Goal: Task Accomplishment & Management: Complete application form

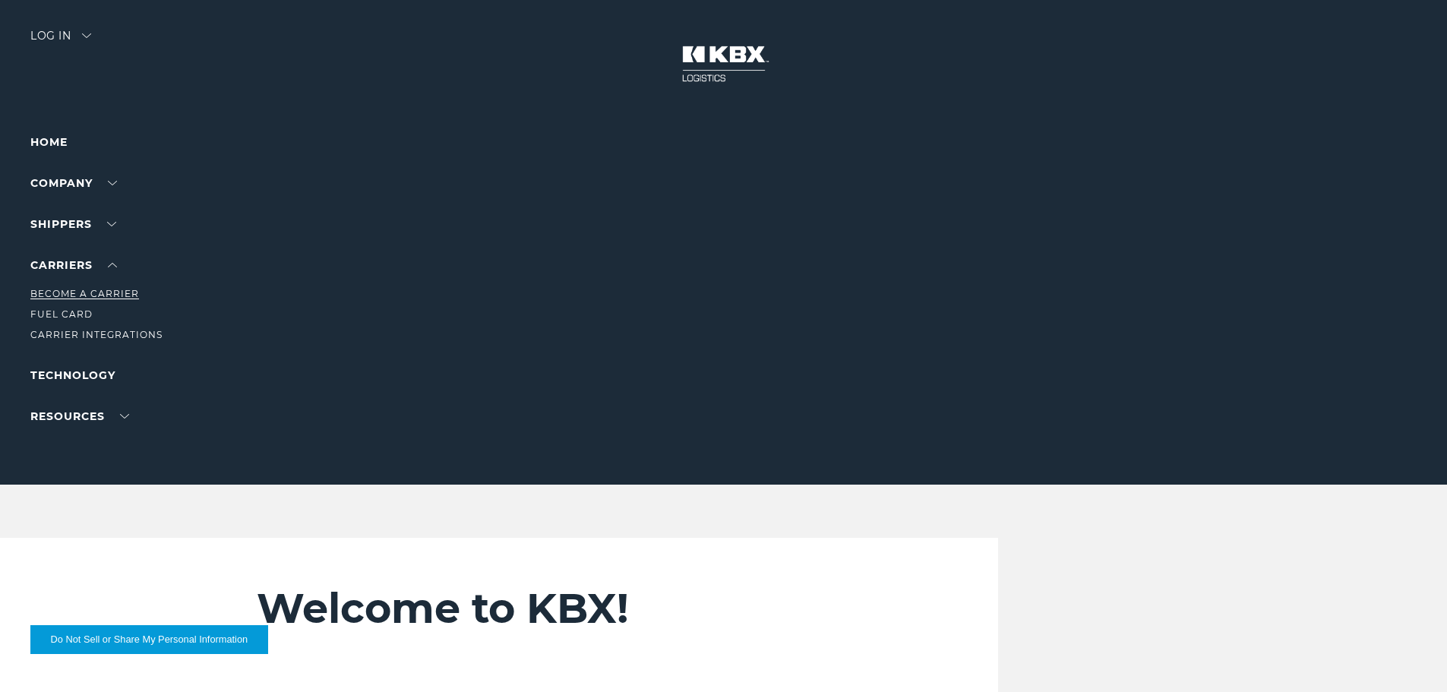
click at [106, 294] on link "Become a Carrier" at bounding box center [84, 293] width 109 height 11
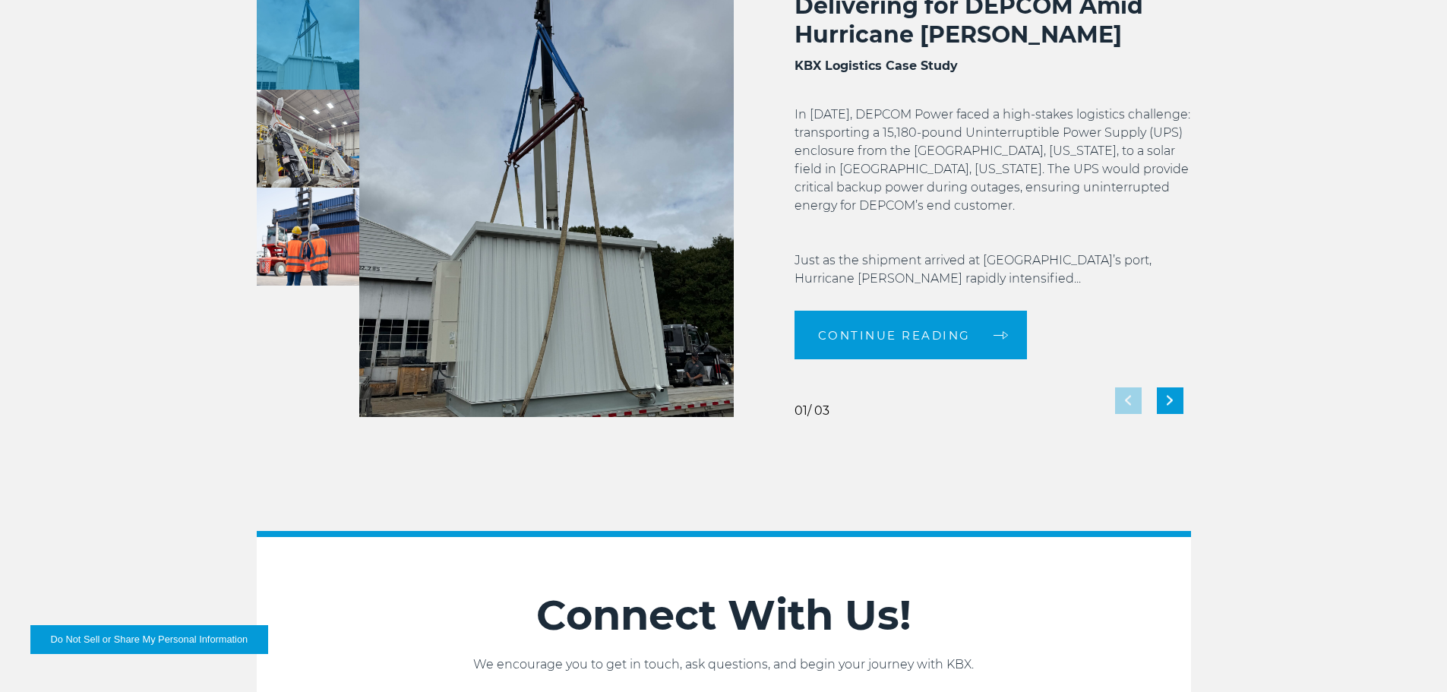
scroll to position [2963, 0]
click at [1111, 270] on p "In October 2024, DEPCOM Power faced a high-stakes logistics challenge: transpor…" at bounding box center [993, 196] width 397 height 182
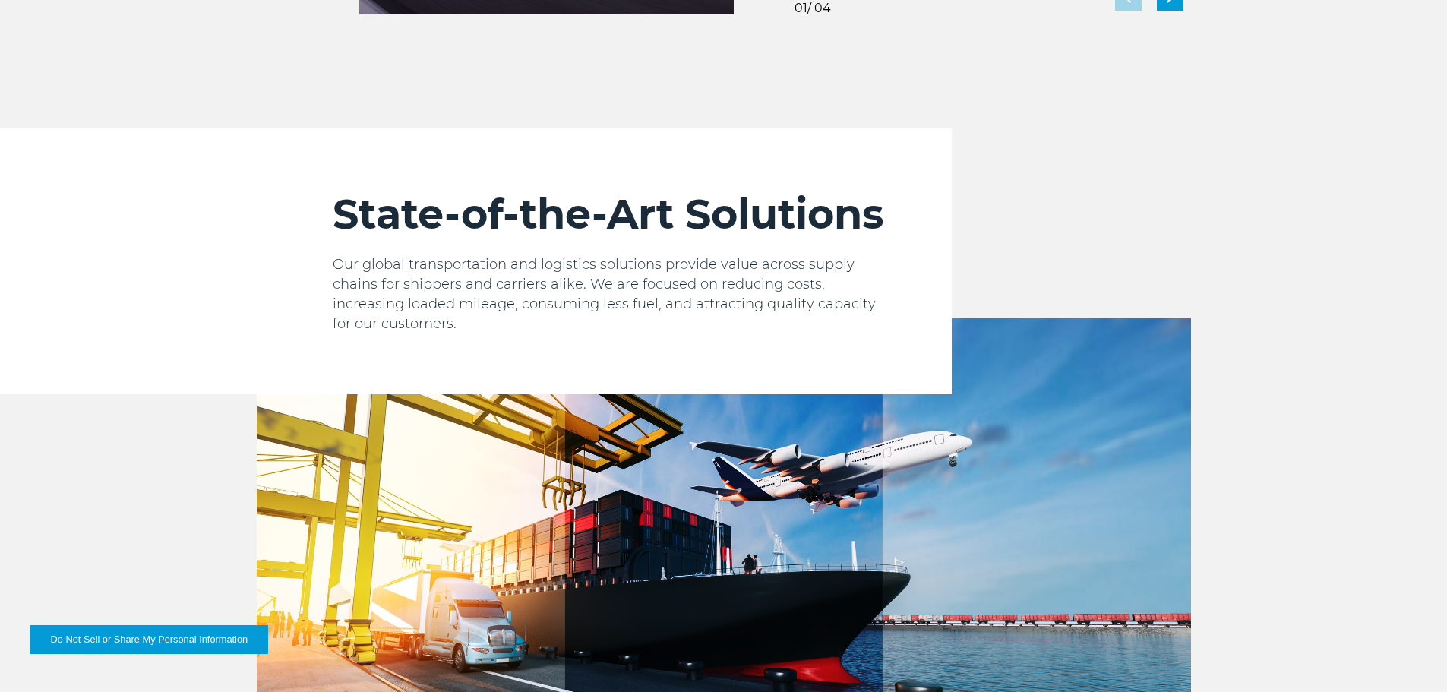
scroll to position [1747, 0]
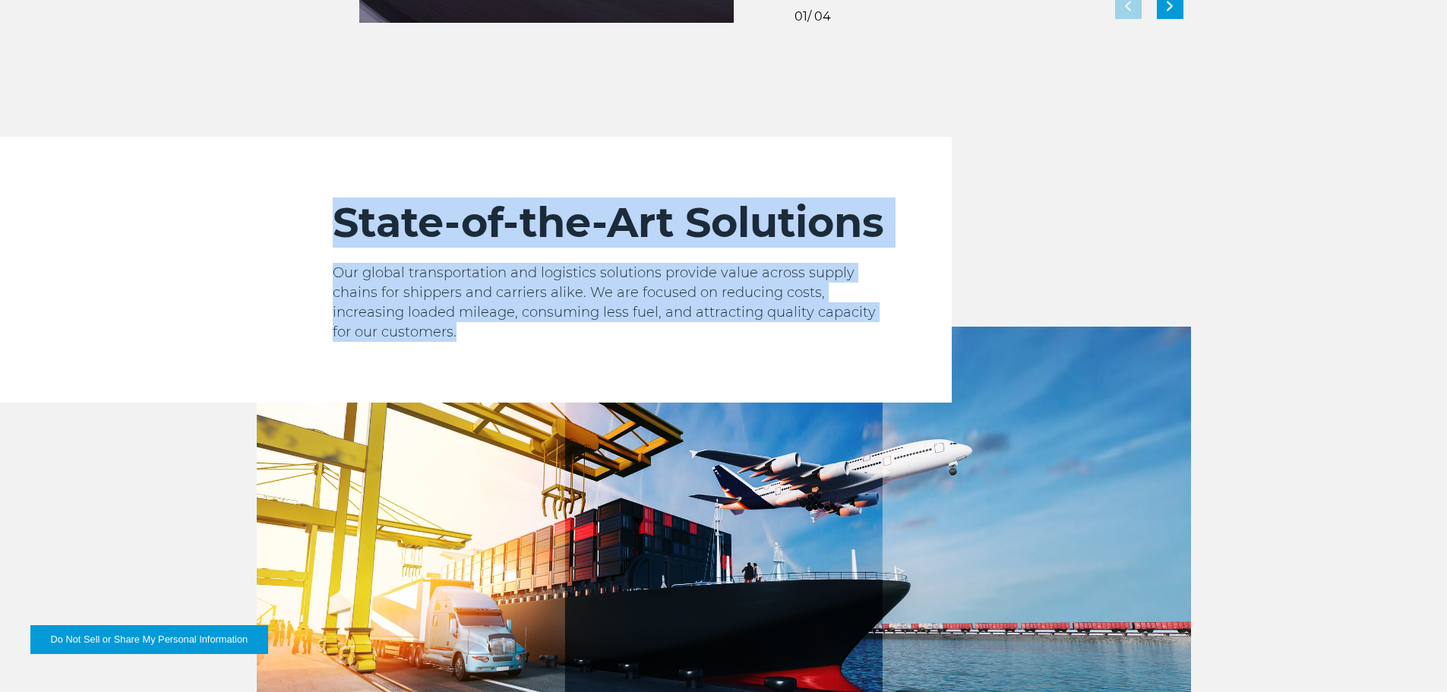
drag, startPoint x: 323, startPoint y: 224, endPoint x: 450, endPoint y: 324, distance: 161.7
click at [450, 324] on div "State-of-the-Art Solutions Our global transportation and logistics solutions pr…" at bounding box center [604, 270] width 695 height 266
click at [450, 324] on p "Our global transportation and logistics solutions provide value across supply c…" at bounding box center [612, 302] width 558 height 79
drag, startPoint x: 434, startPoint y: 318, endPoint x: 308, endPoint y: 192, distance: 177.8
click at [308, 192] on div "State-of-the-Art Solutions Our global transportation and logistics solutions pr…" at bounding box center [604, 270] width 695 height 266
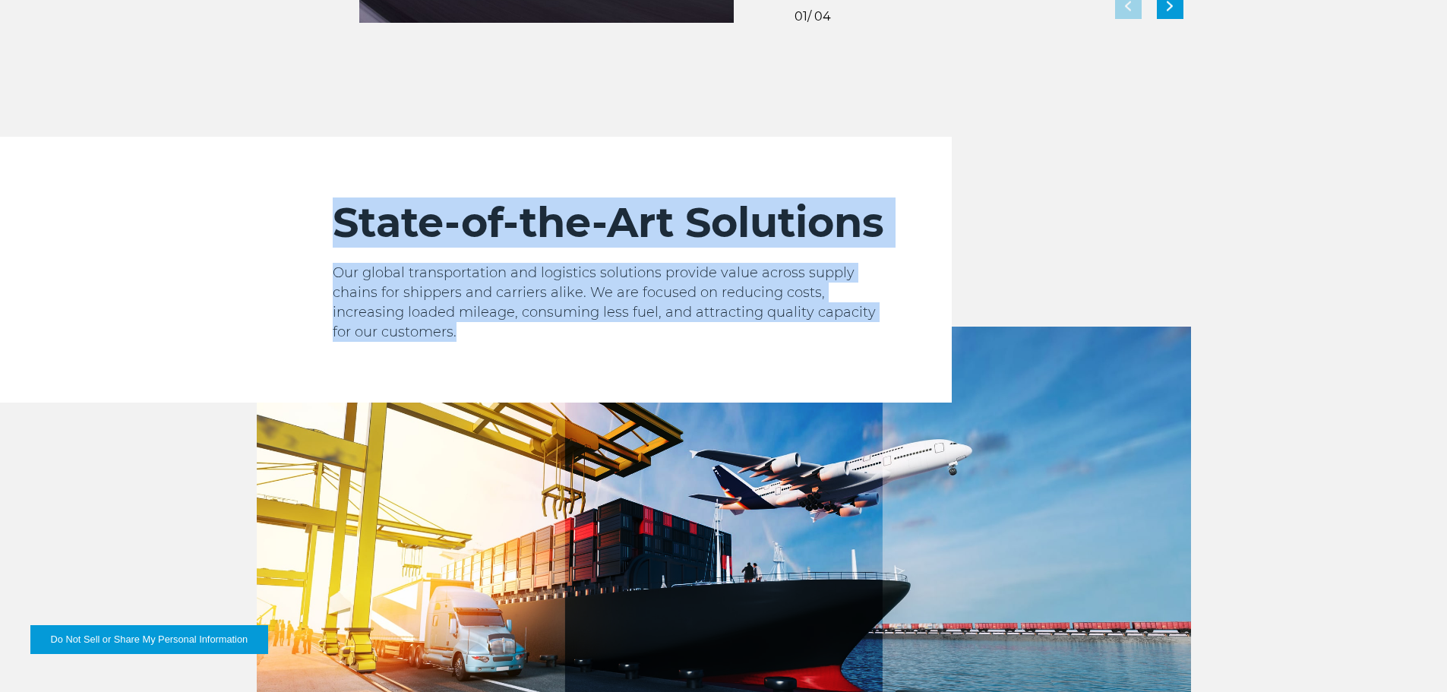
click at [308, 192] on div "State-of-the-Art Solutions Our global transportation and logistics solutions pr…" at bounding box center [604, 270] width 695 height 266
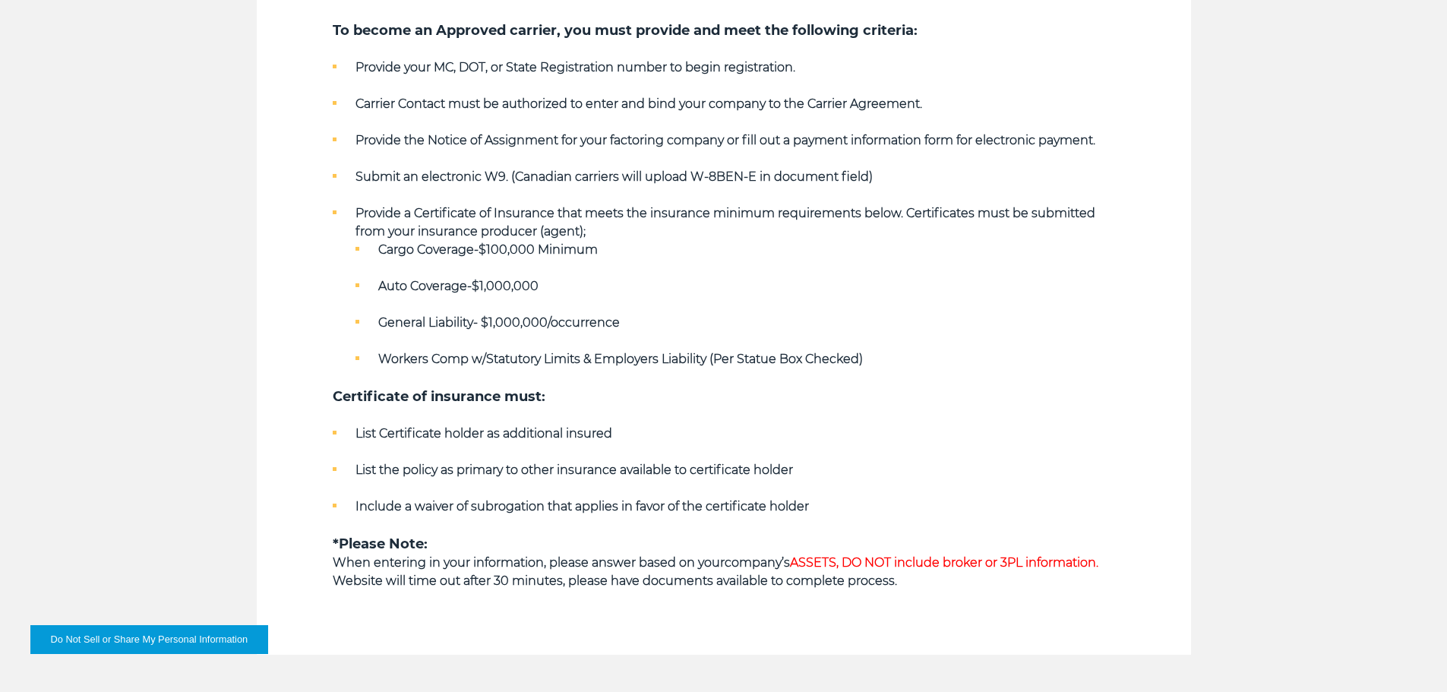
scroll to position [912, 0]
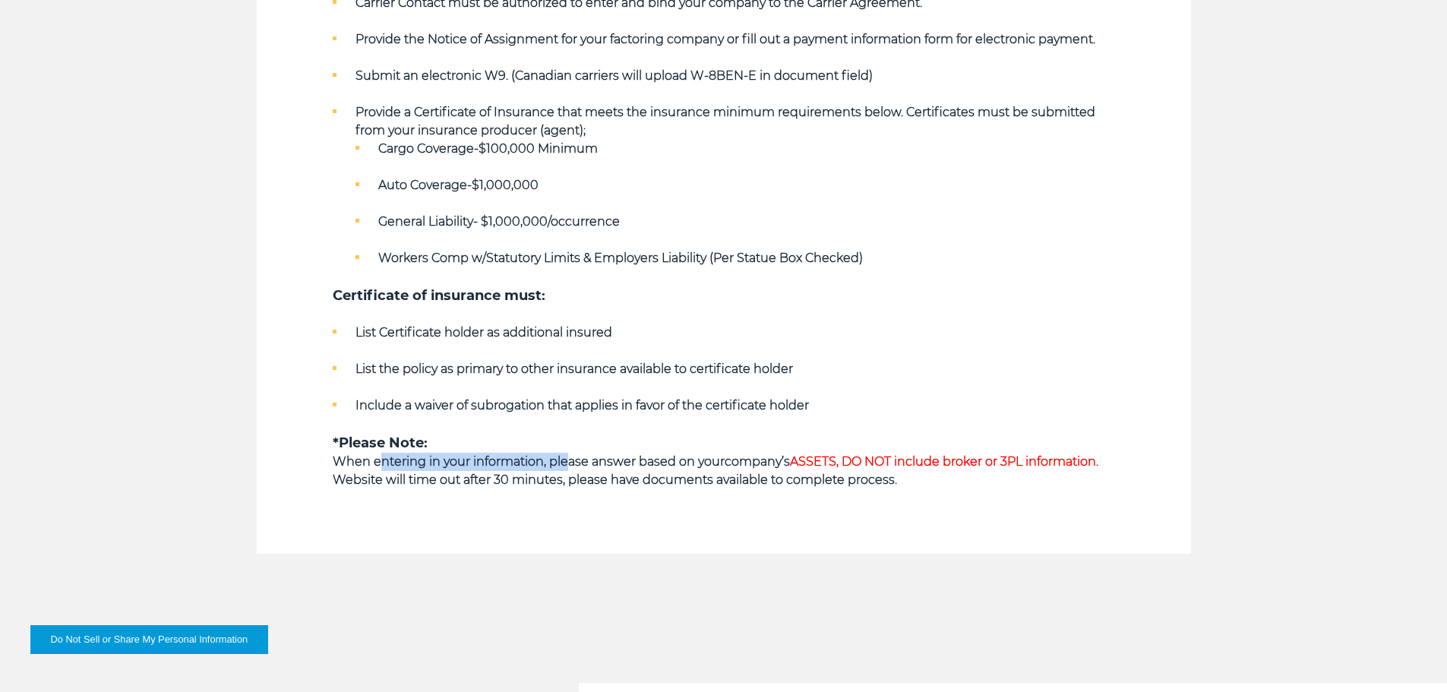
drag, startPoint x: 381, startPoint y: 463, endPoint x: 567, endPoint y: 466, distance: 186.1
click at [567, 466] on strong "When entering in your information, please answer based on your" at bounding box center [529, 461] width 392 height 14
drag, startPoint x: 567, startPoint y: 466, endPoint x: 737, endPoint y: 466, distance: 169.4
click at [737, 466] on p "When entering in your information, please answer based on your company’s ASSETS…" at bounding box center [724, 462] width 782 height 18
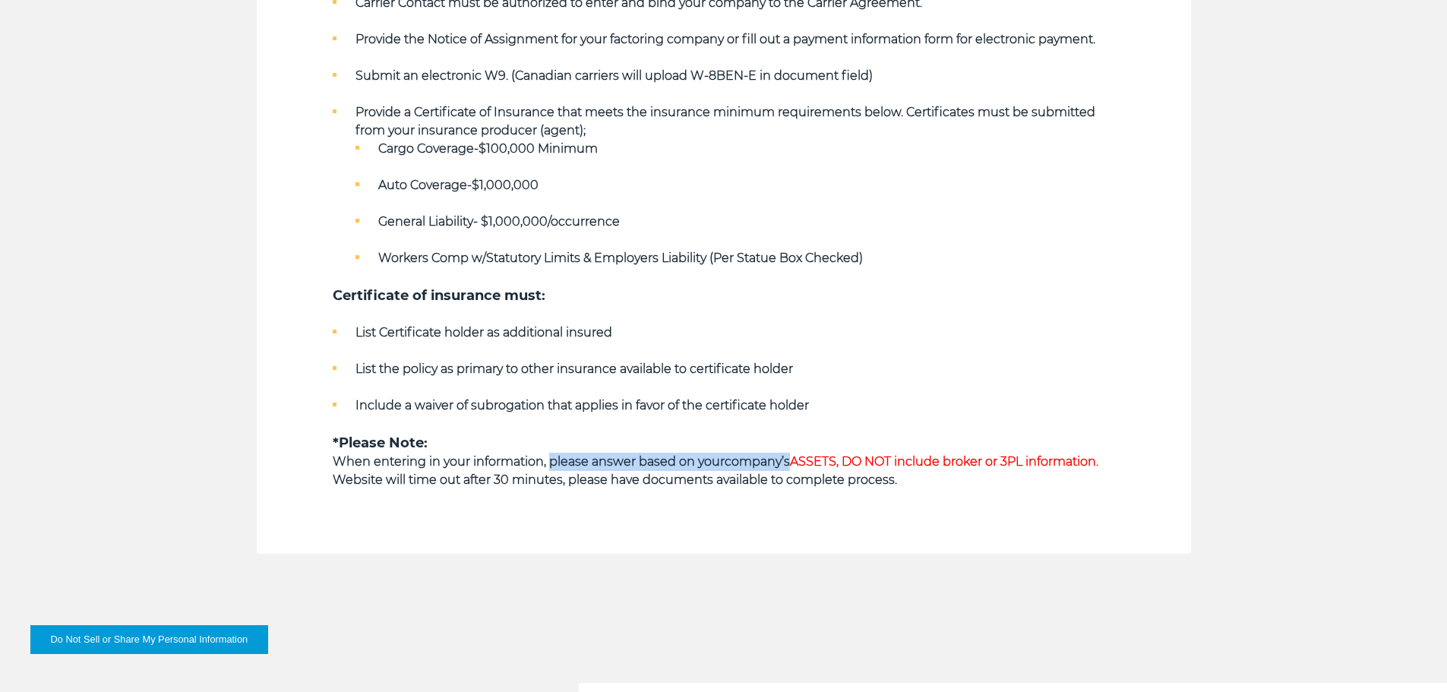
click at [737, 466] on strong "company’s ASSETS, DO NOT include broker or 3PL information." at bounding box center [912, 461] width 374 height 14
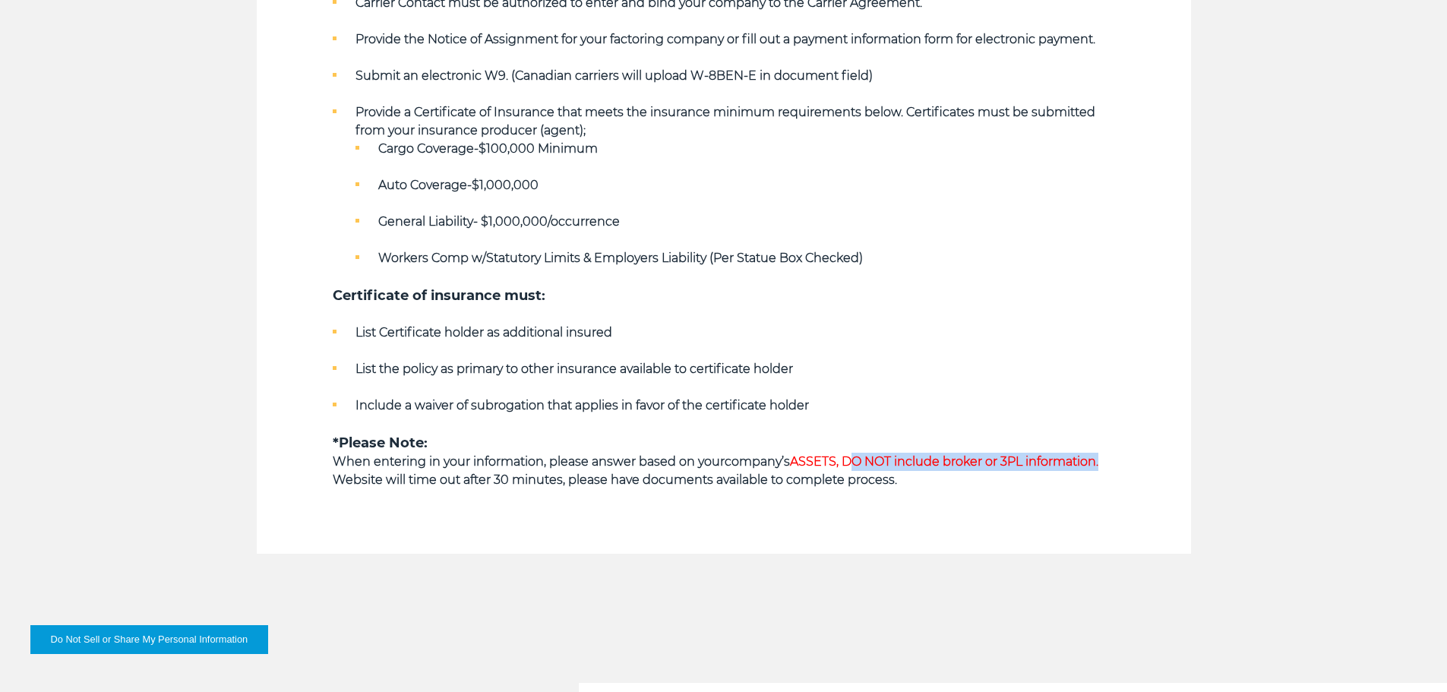
drag, startPoint x: 856, startPoint y: 461, endPoint x: 1111, endPoint y: 464, distance: 254.5
click at [1111, 464] on p "When entering in your information, please answer based on your company’s ASSETS…" at bounding box center [724, 462] width 782 height 18
drag, startPoint x: 985, startPoint y: 463, endPoint x: 483, endPoint y: 464, distance: 501.4
click at [483, 463] on p "When entering in your information, please answer based on your company’s ASSETS…" at bounding box center [724, 462] width 782 height 18
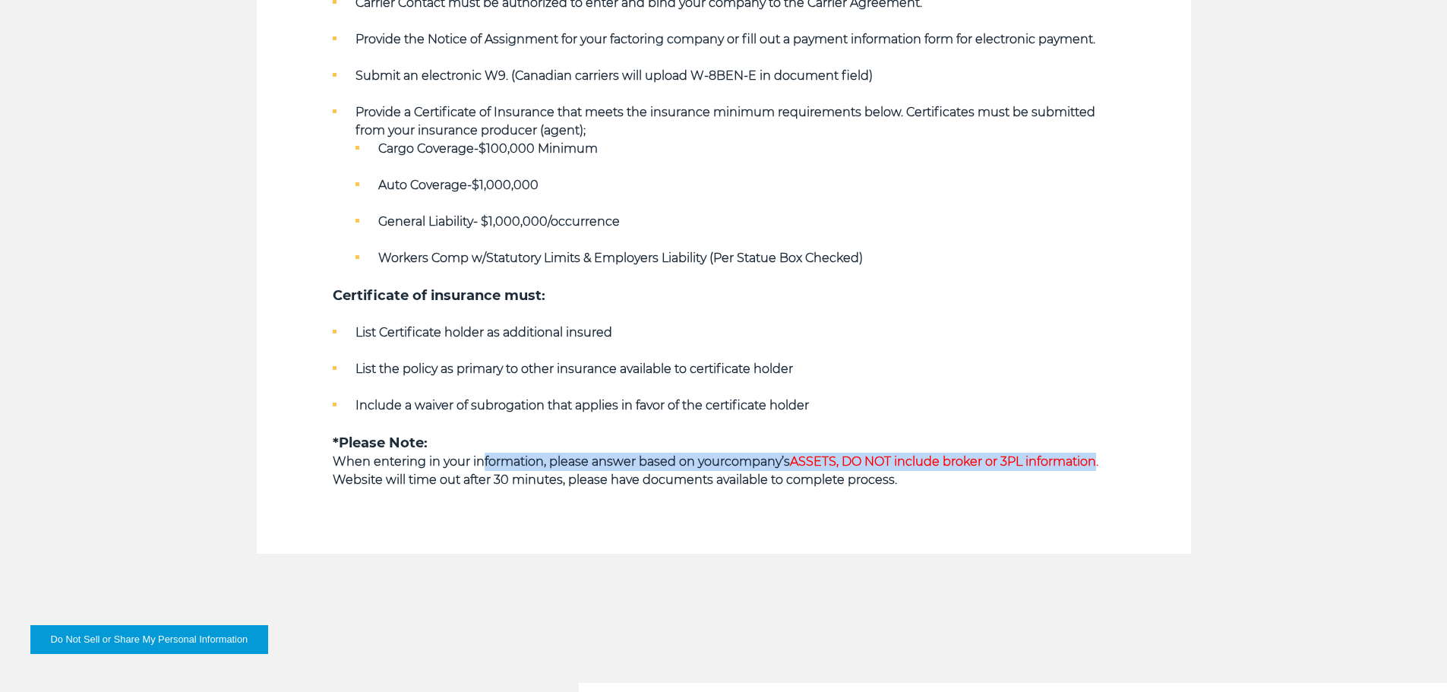
click at [483, 464] on strong "When entering in your information, please answer based on your" at bounding box center [529, 461] width 392 height 14
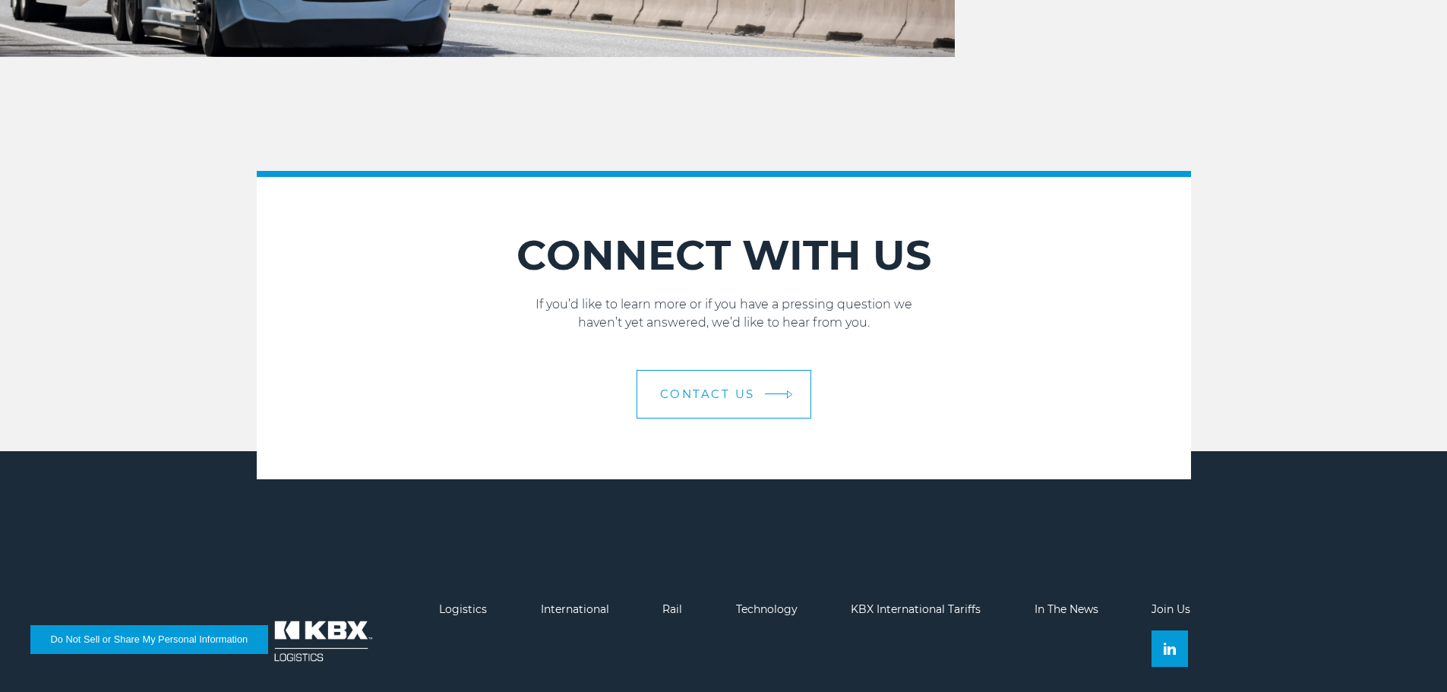
scroll to position [1595, 0]
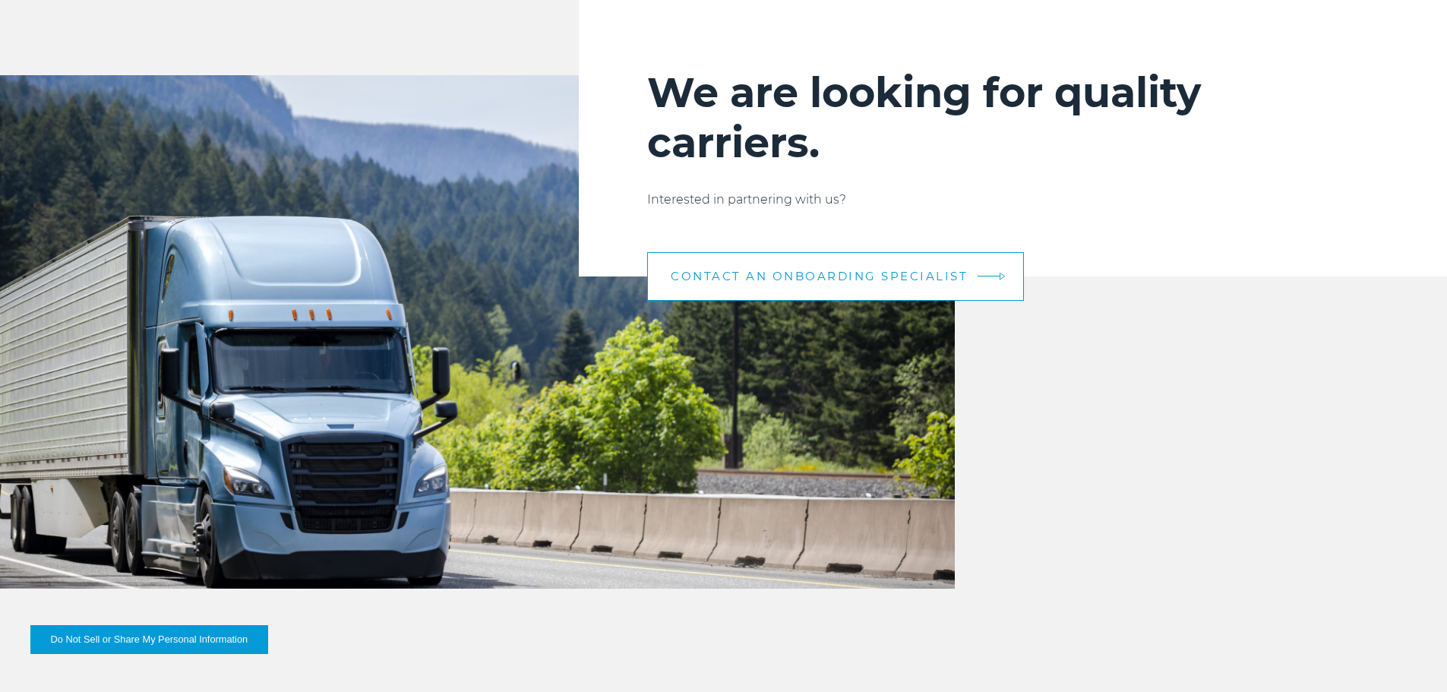
drag, startPoint x: 876, startPoint y: 281, endPoint x: 827, endPoint y: 292, distance: 49.8
click at [876, 281] on span "CONTACT AN ONBOARDING SPECIALIST" at bounding box center [819, 275] width 297 height 11
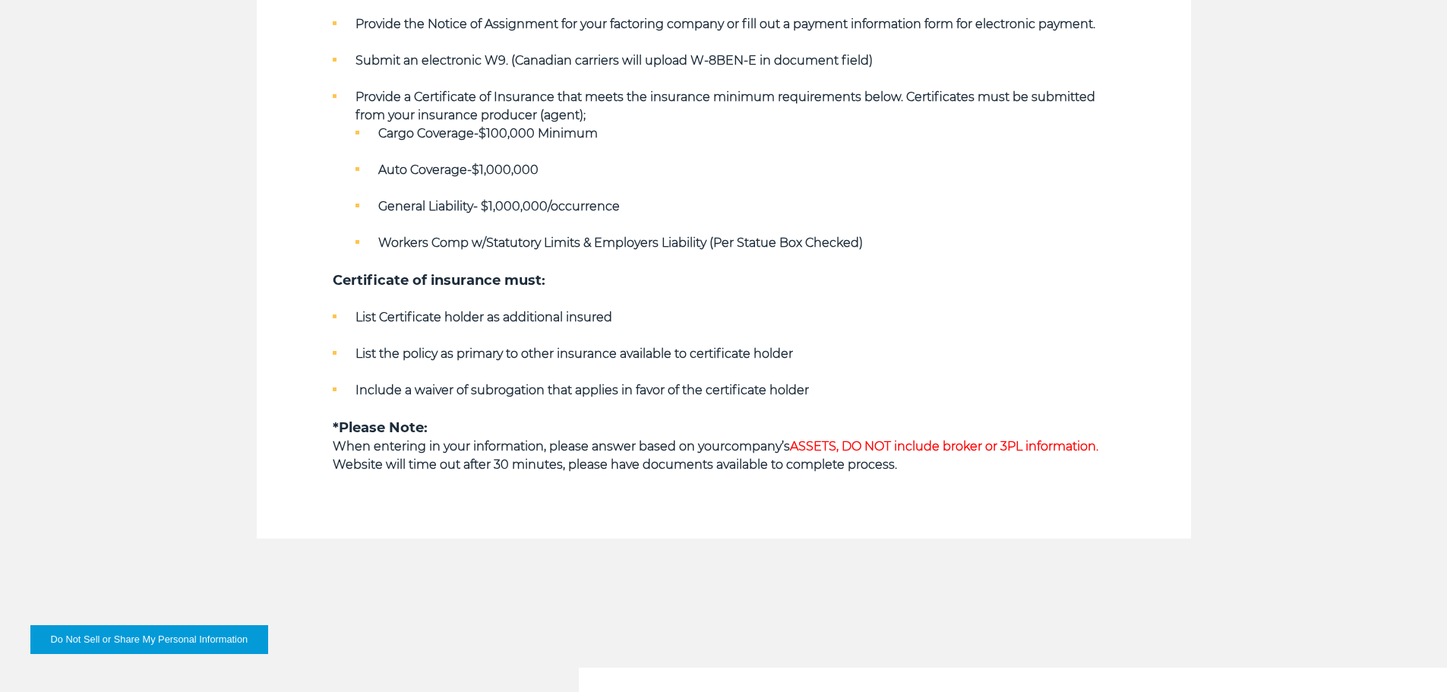
scroll to position [760, 0]
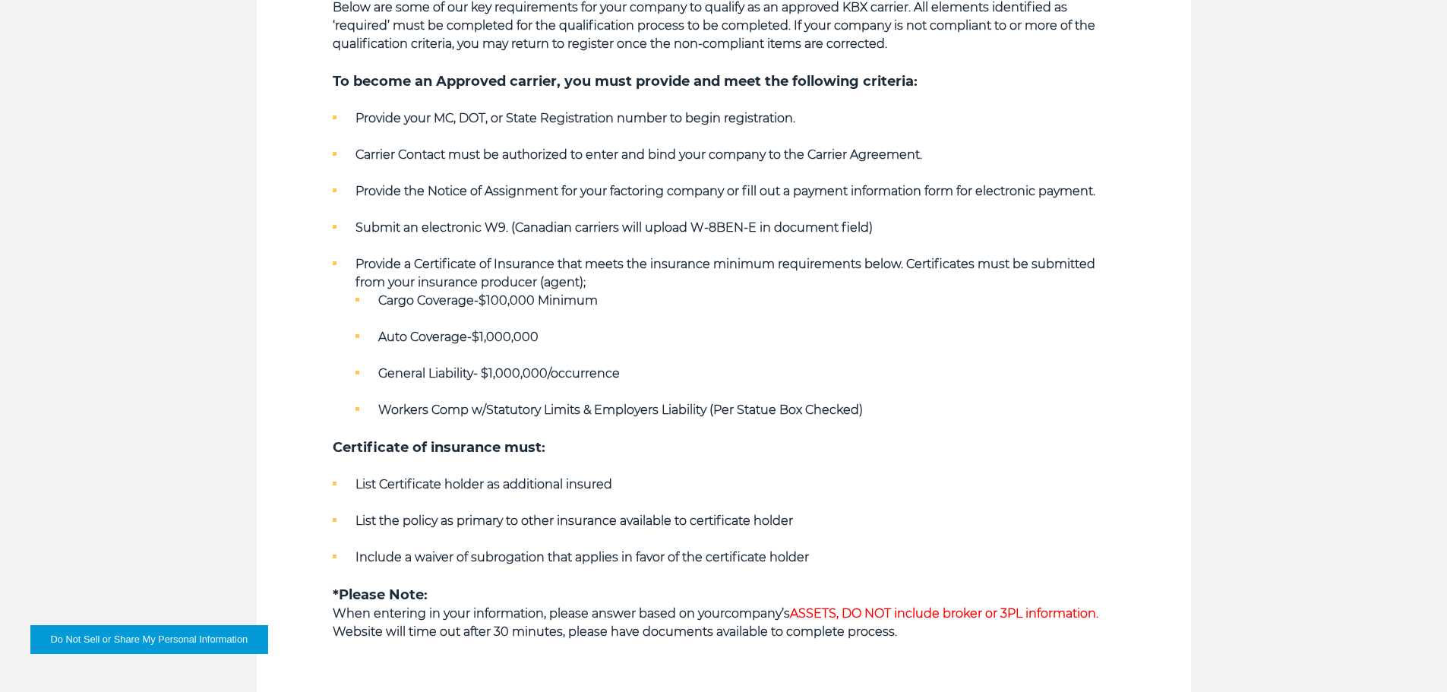
click at [566, 376] on strong "General Liability- $1,000,000/occurrence" at bounding box center [499, 373] width 242 height 14
